Goal: Navigation & Orientation: Find specific page/section

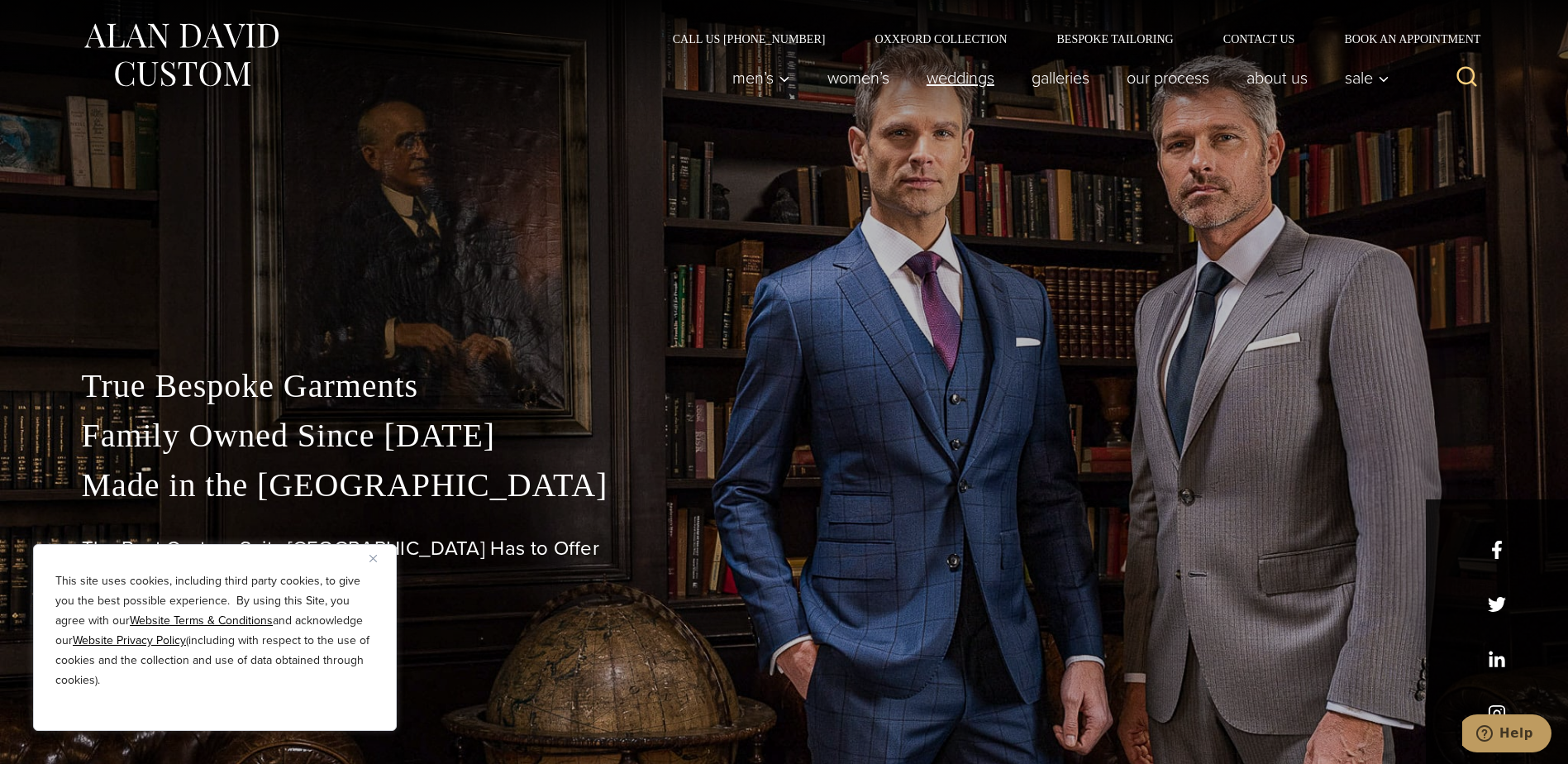
click at [954, 76] on link "weddings" at bounding box center [959, 78] width 105 height 33
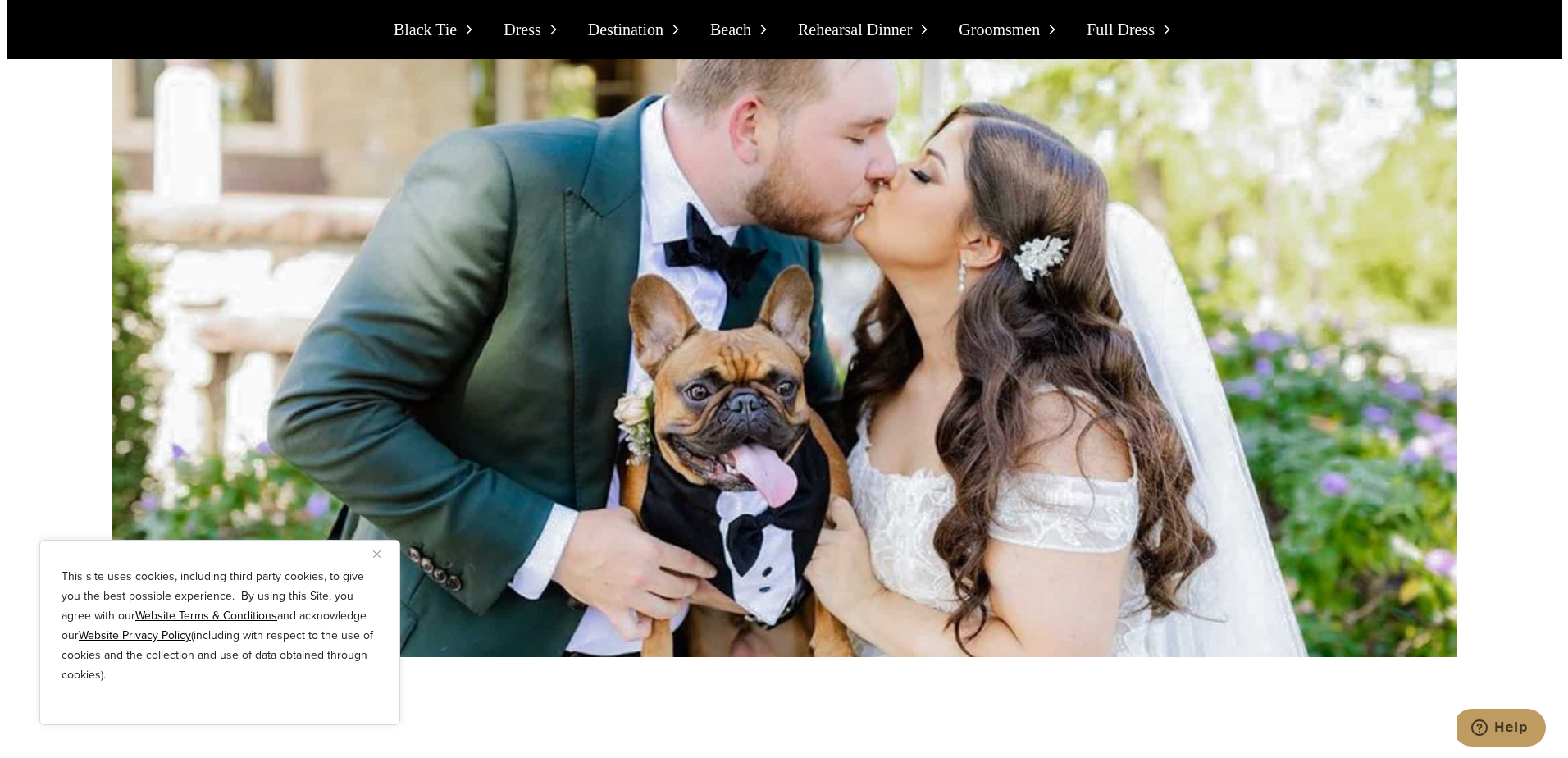
scroll to position [4593, 0]
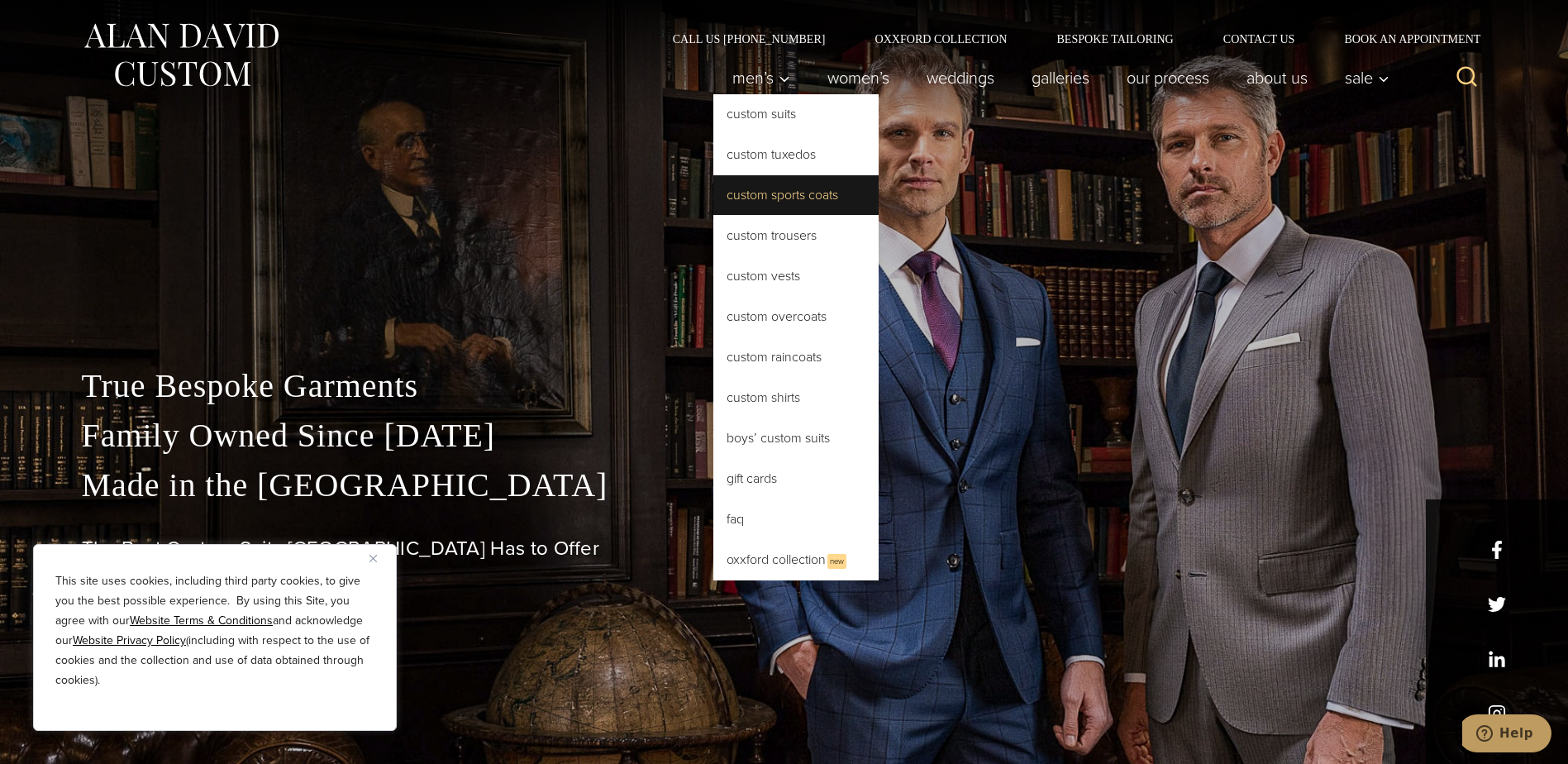
click at [796, 185] on link "Custom Sports Coats" at bounding box center [796, 194] width 165 height 40
